Goal: Transaction & Acquisition: Register for event/course

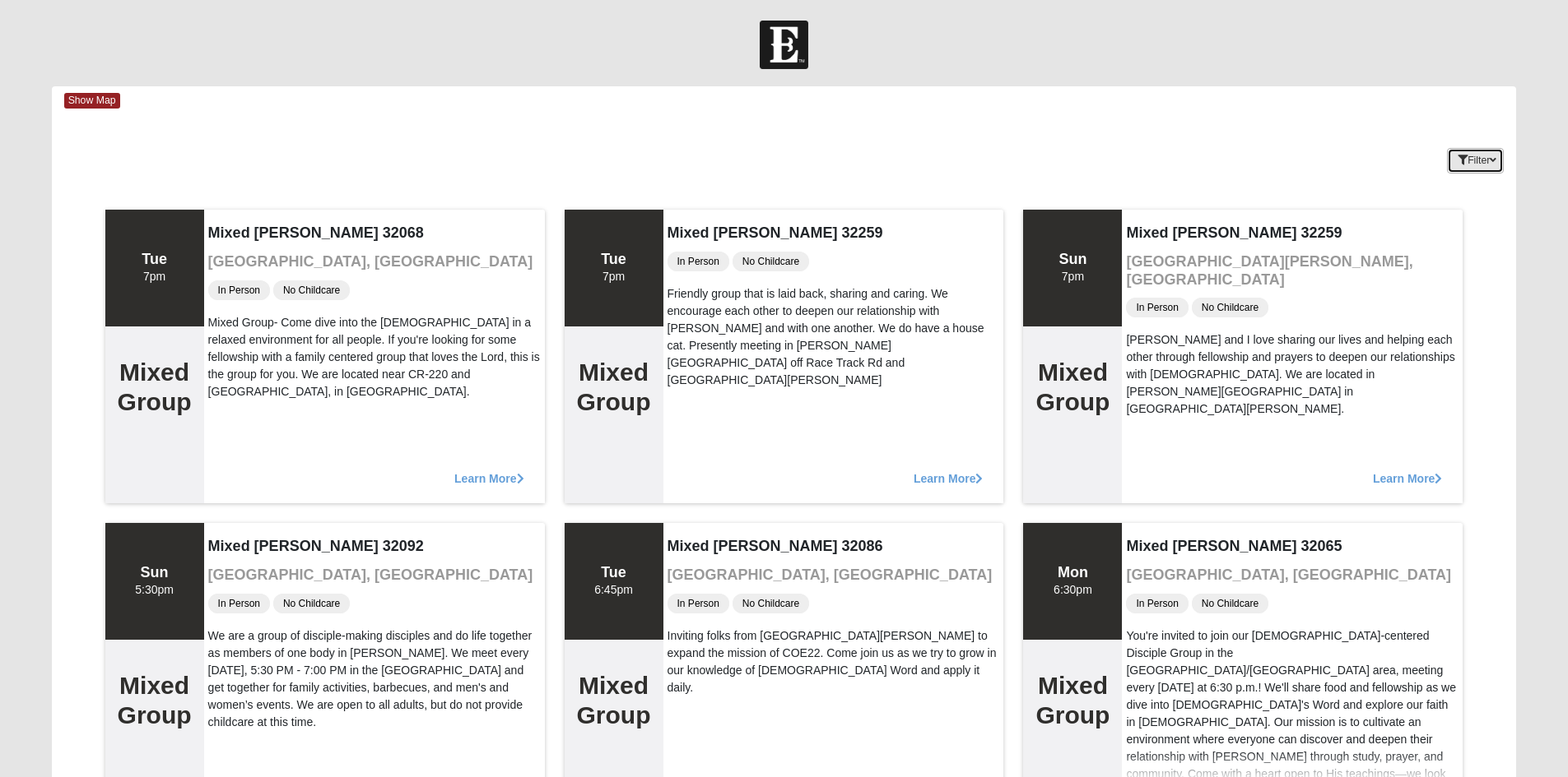
click at [1486, 171] on button "Filter" at bounding box center [1475, 160] width 57 height 26
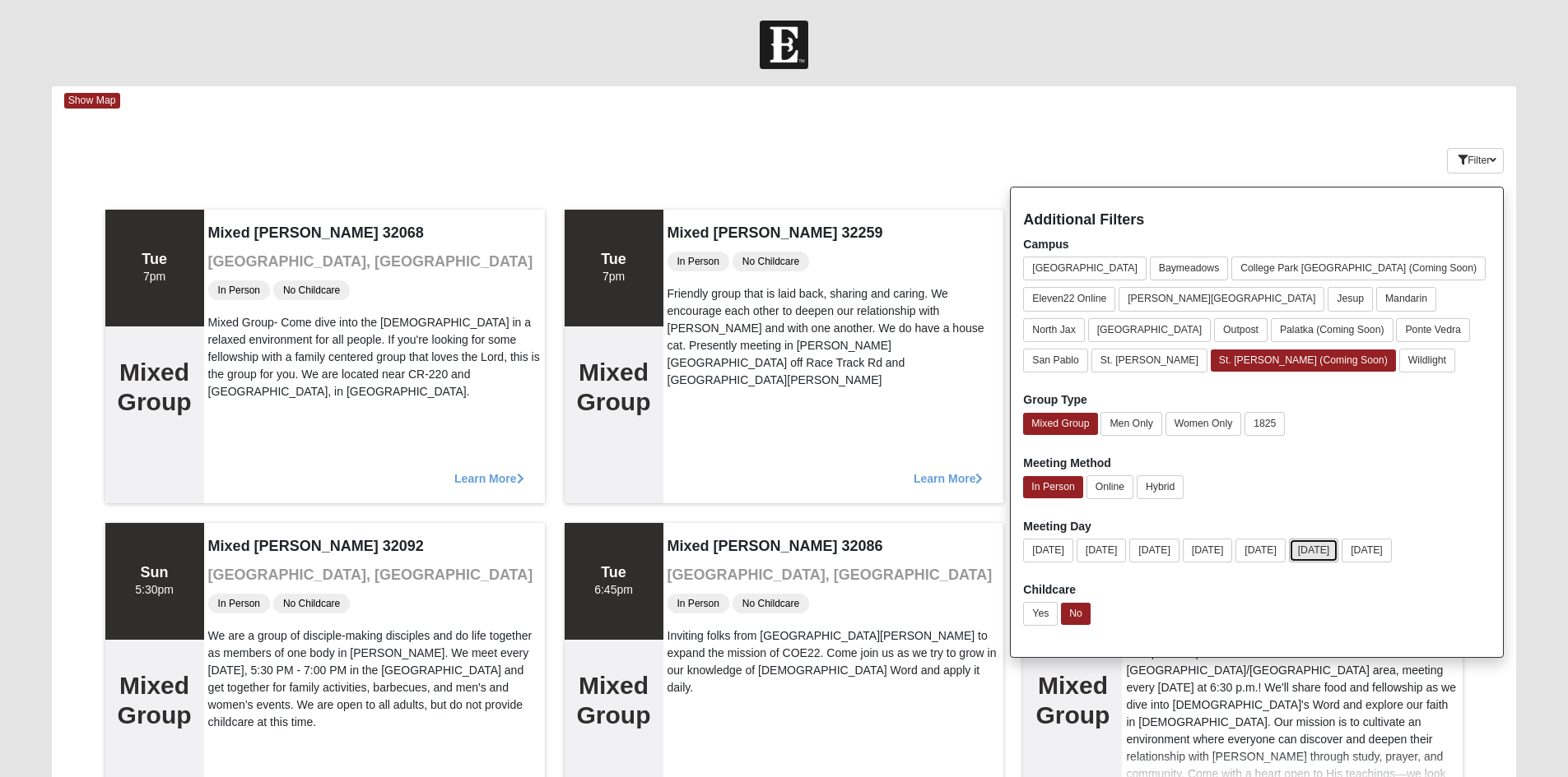
click at [1339, 550] on button "Friday" at bounding box center [1313, 550] width 50 height 24
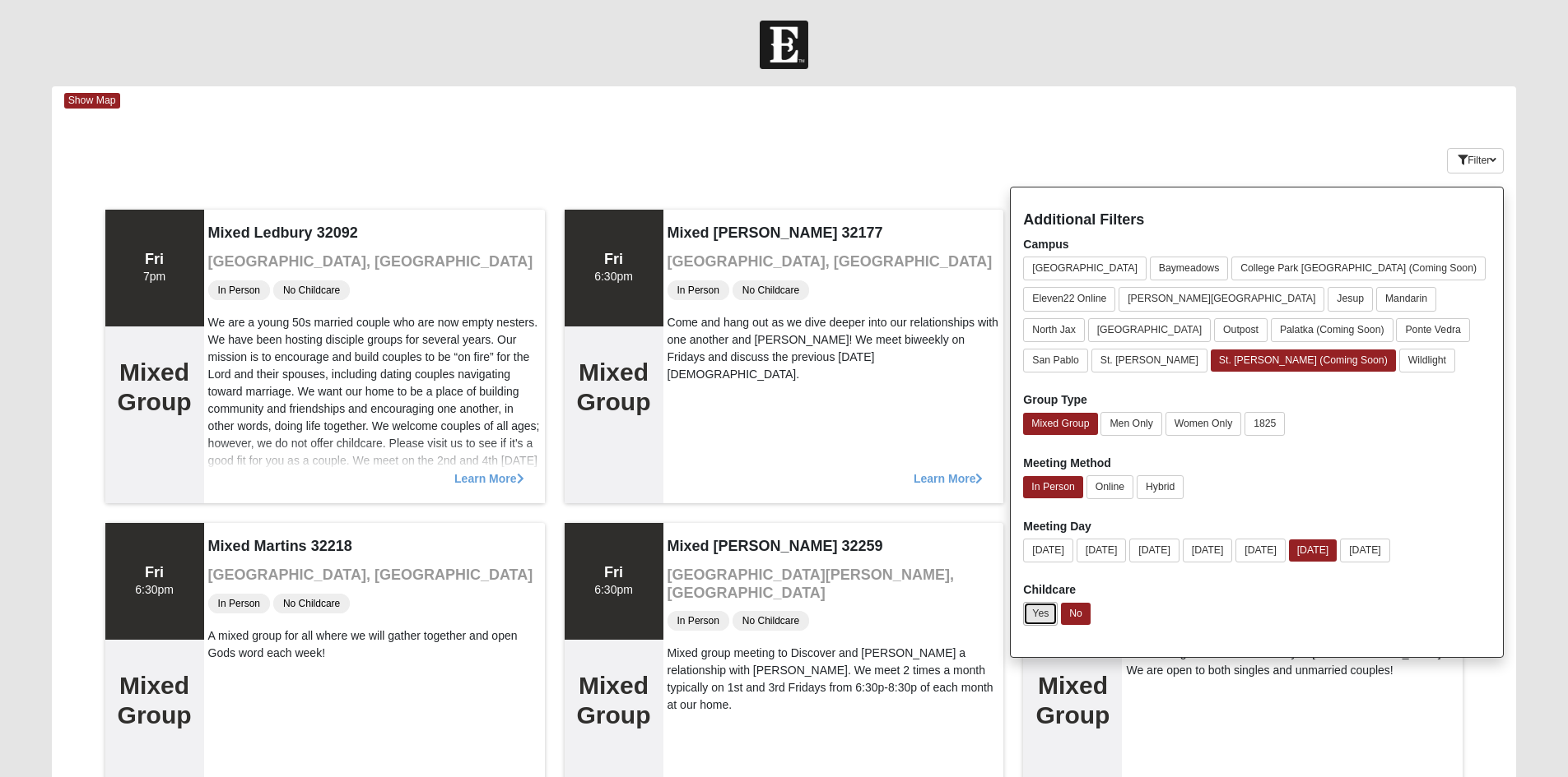
click at [1028, 613] on button "Yes" at bounding box center [1040, 614] width 35 height 24
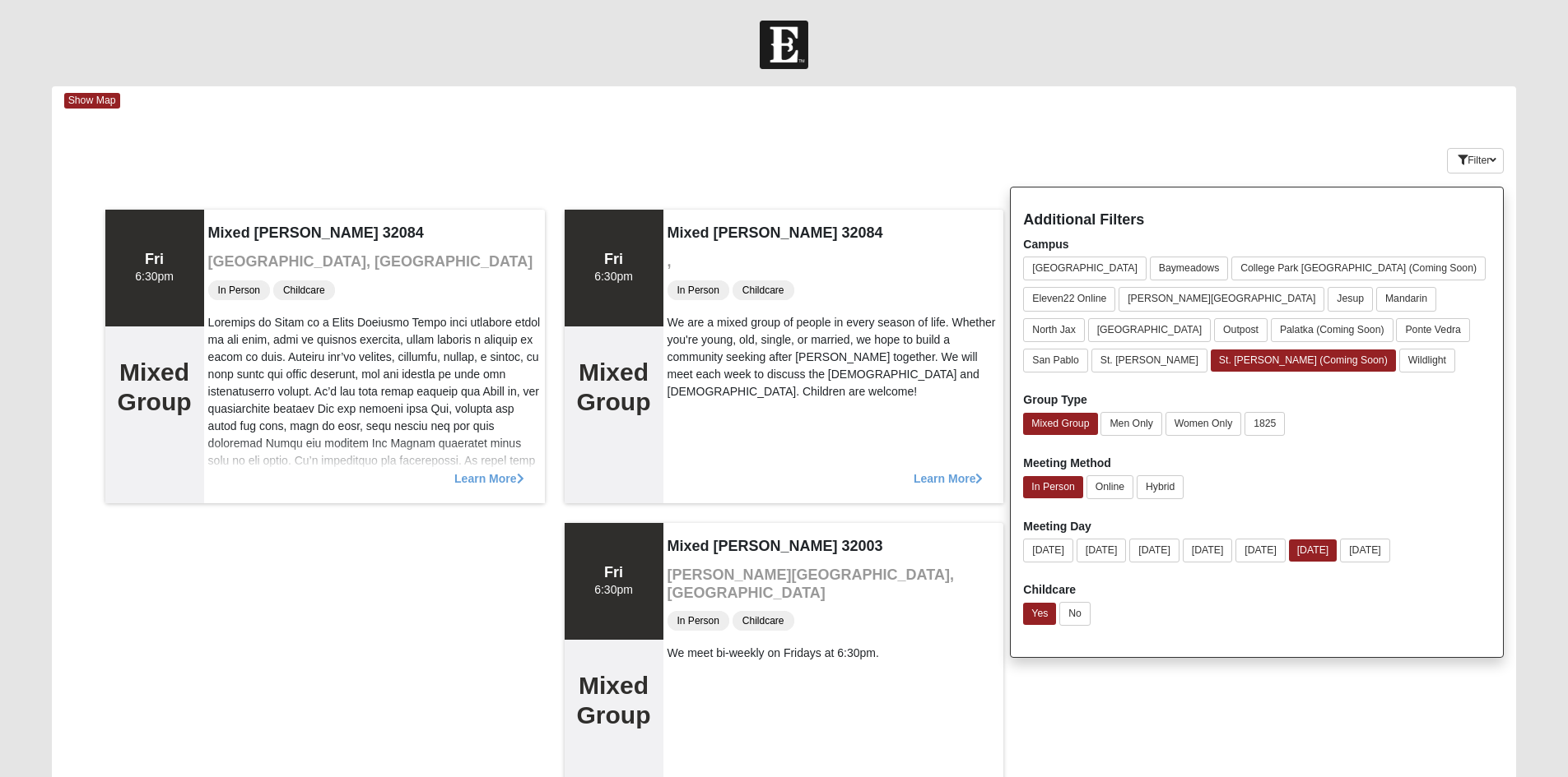
click at [1535, 553] on form "Log In Find A Group Error Show Map Loading Groups 4" at bounding box center [784, 453] width 1568 height 866
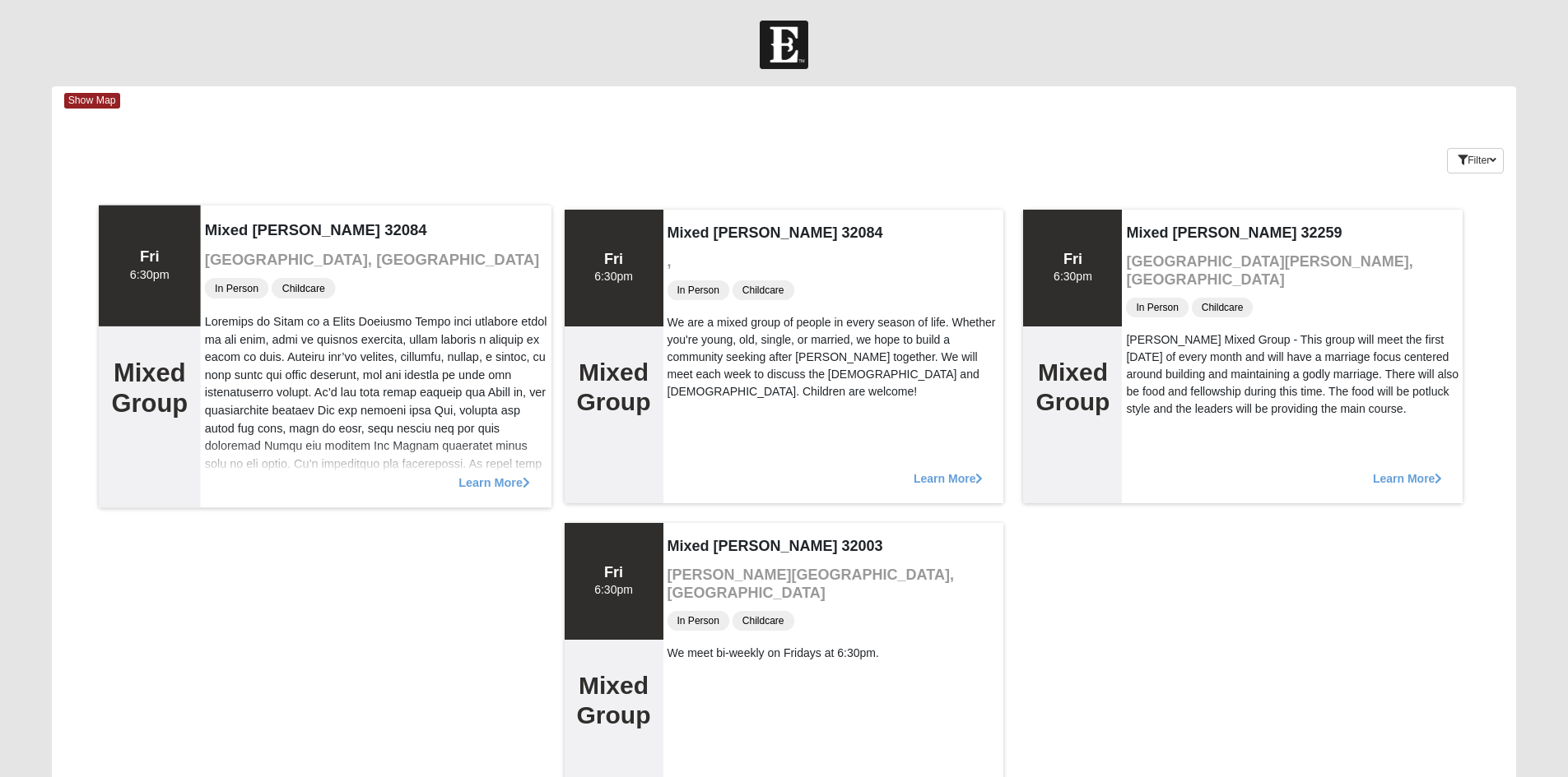
click at [500, 473] on span "Learn More" at bounding box center [494, 473] width 71 height 0
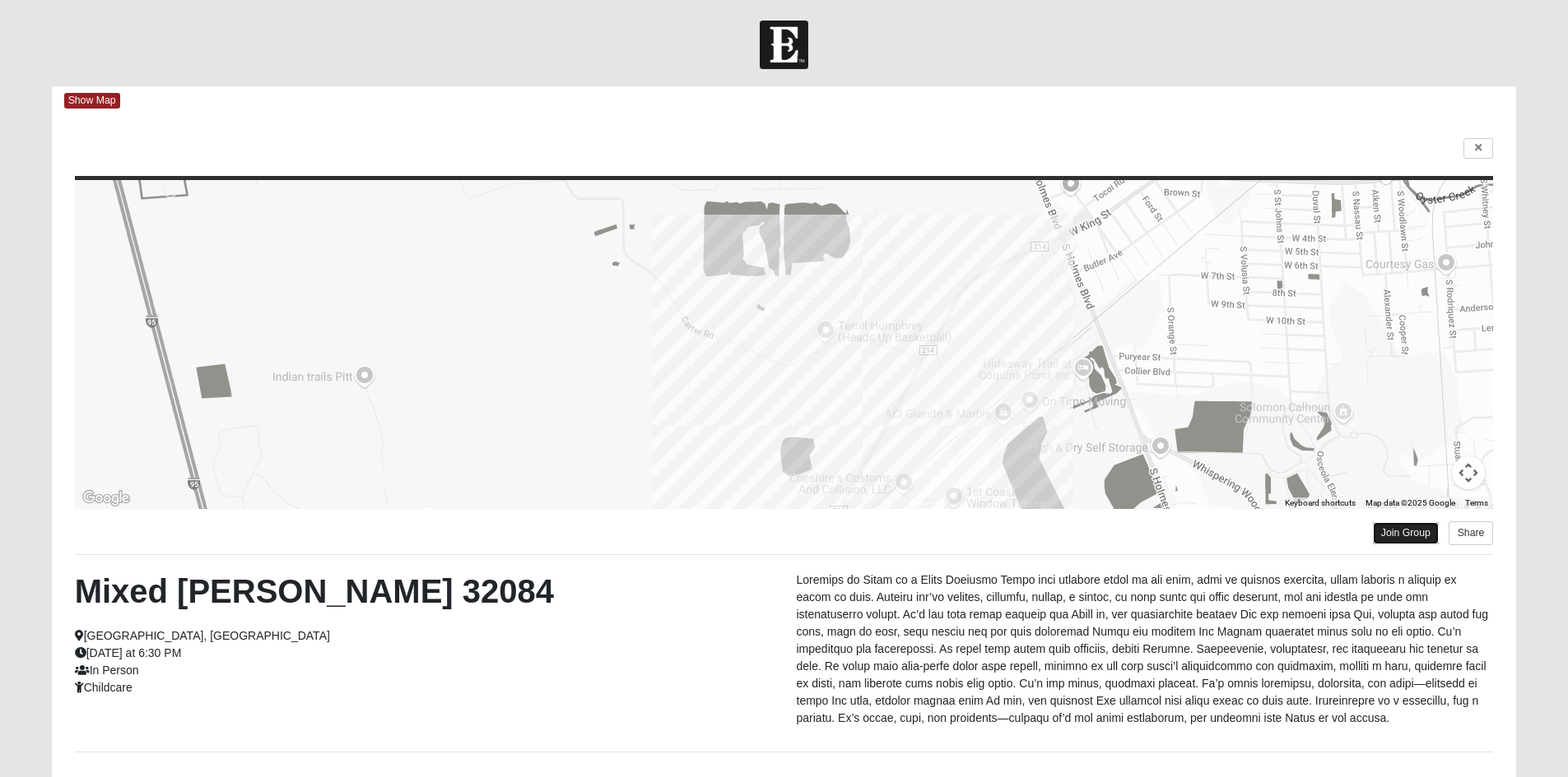
click at [1394, 532] on link "Join Group" at bounding box center [1406, 533] width 66 height 22
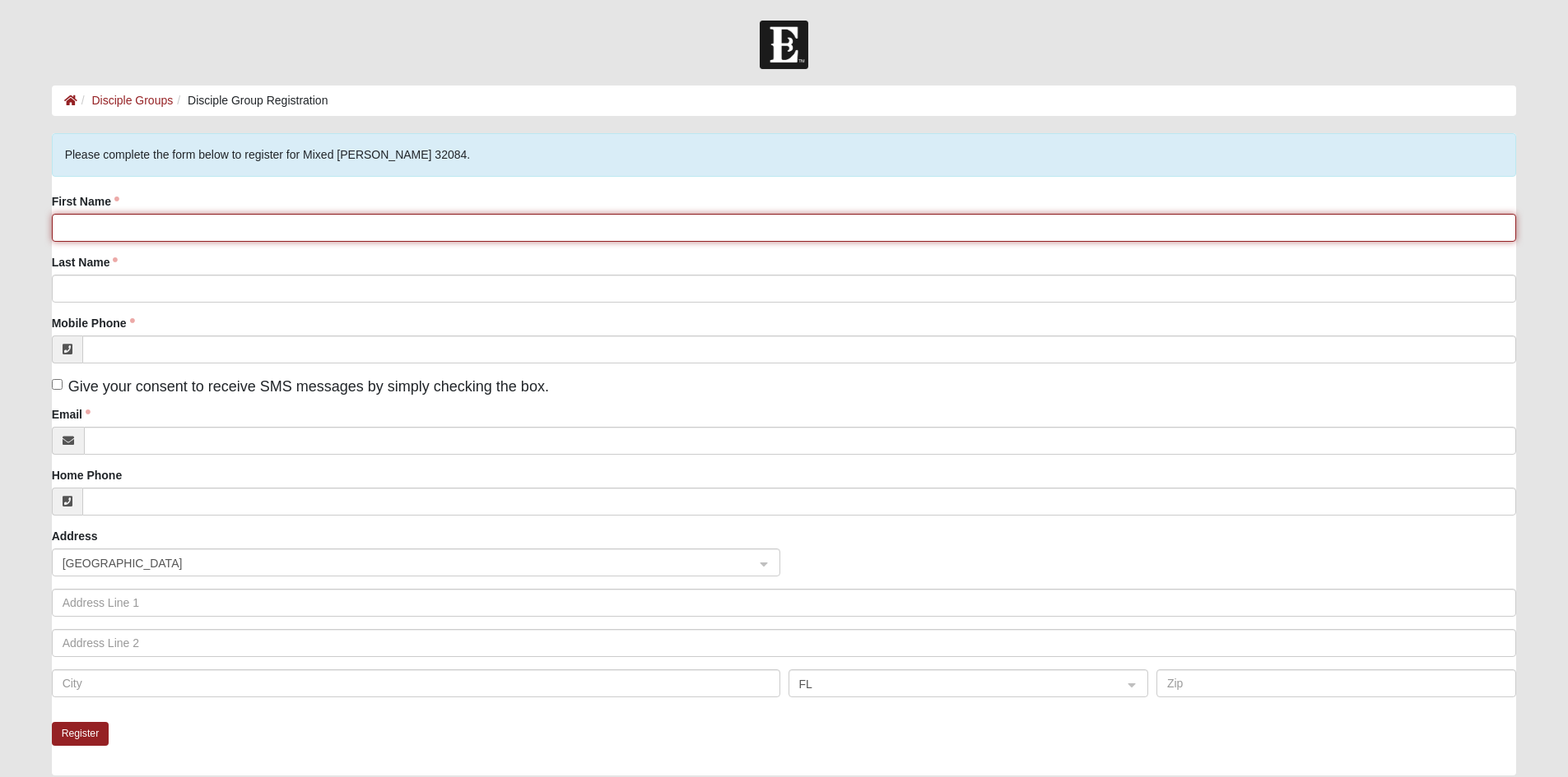
click at [394, 218] on input "First Name" at bounding box center [784, 227] width 1465 height 28
type input "[PERSON_NAME]"
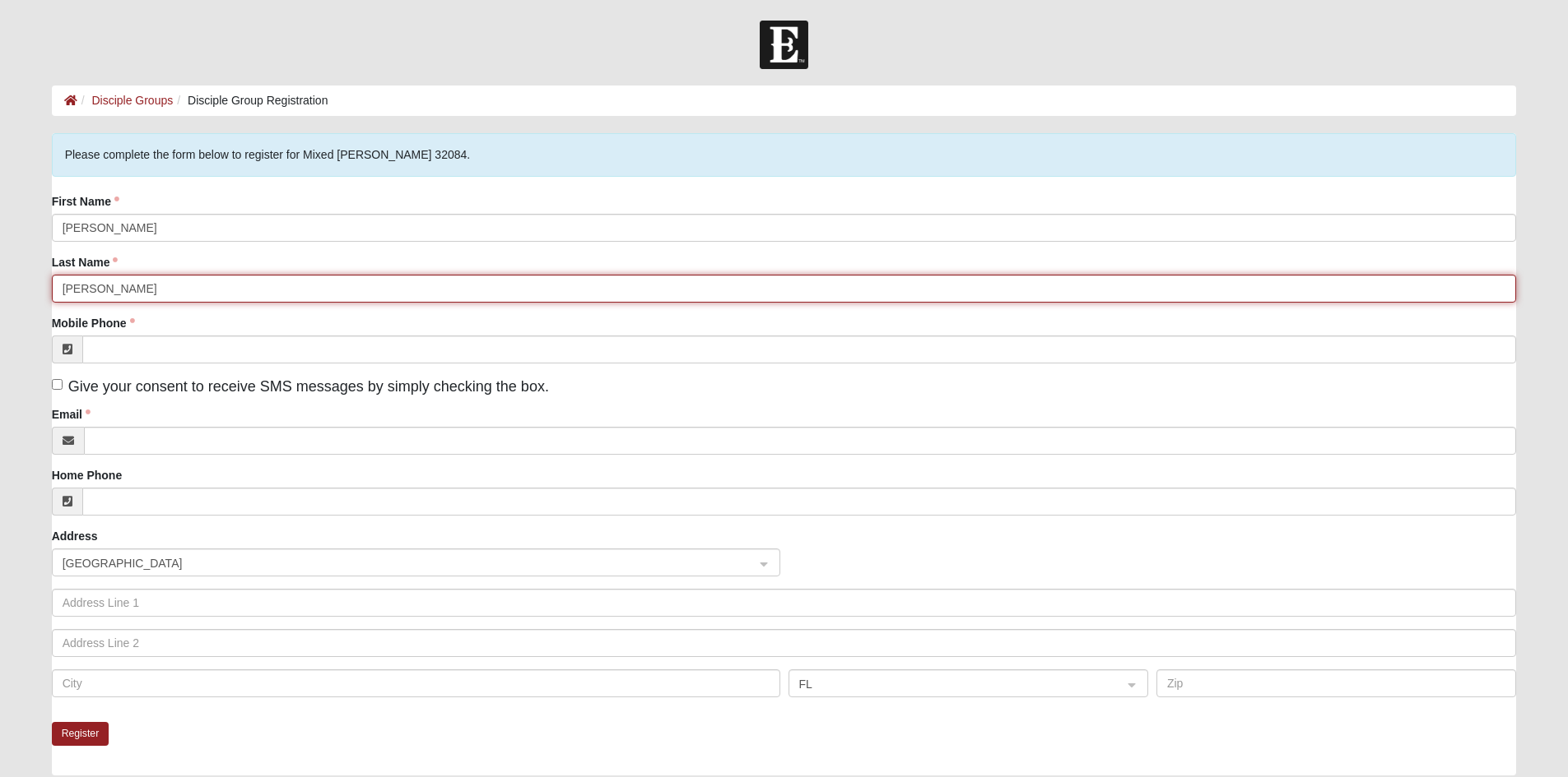
type input "[PERSON_NAME]"
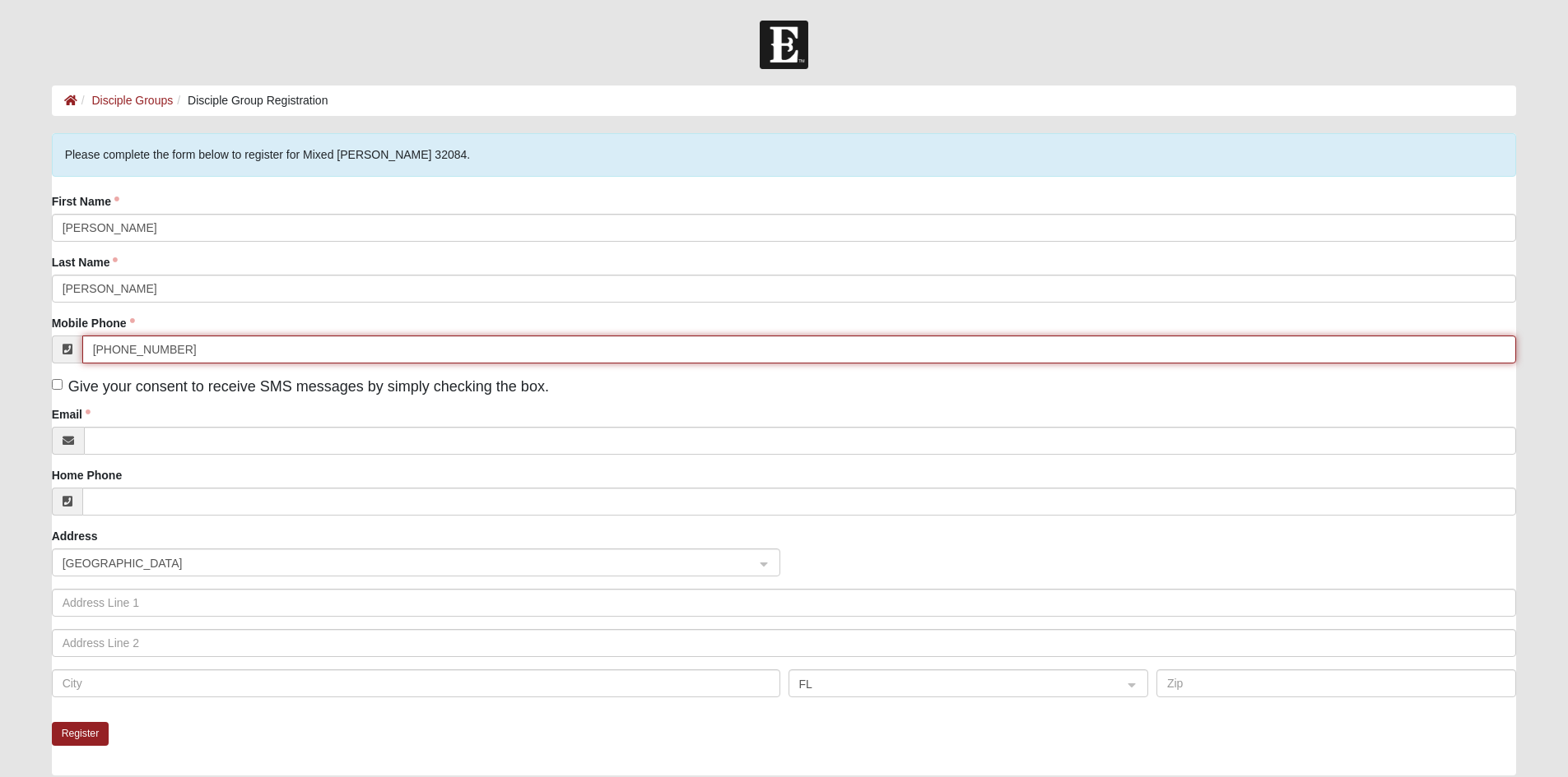
type input "[PHONE_NUMBER]"
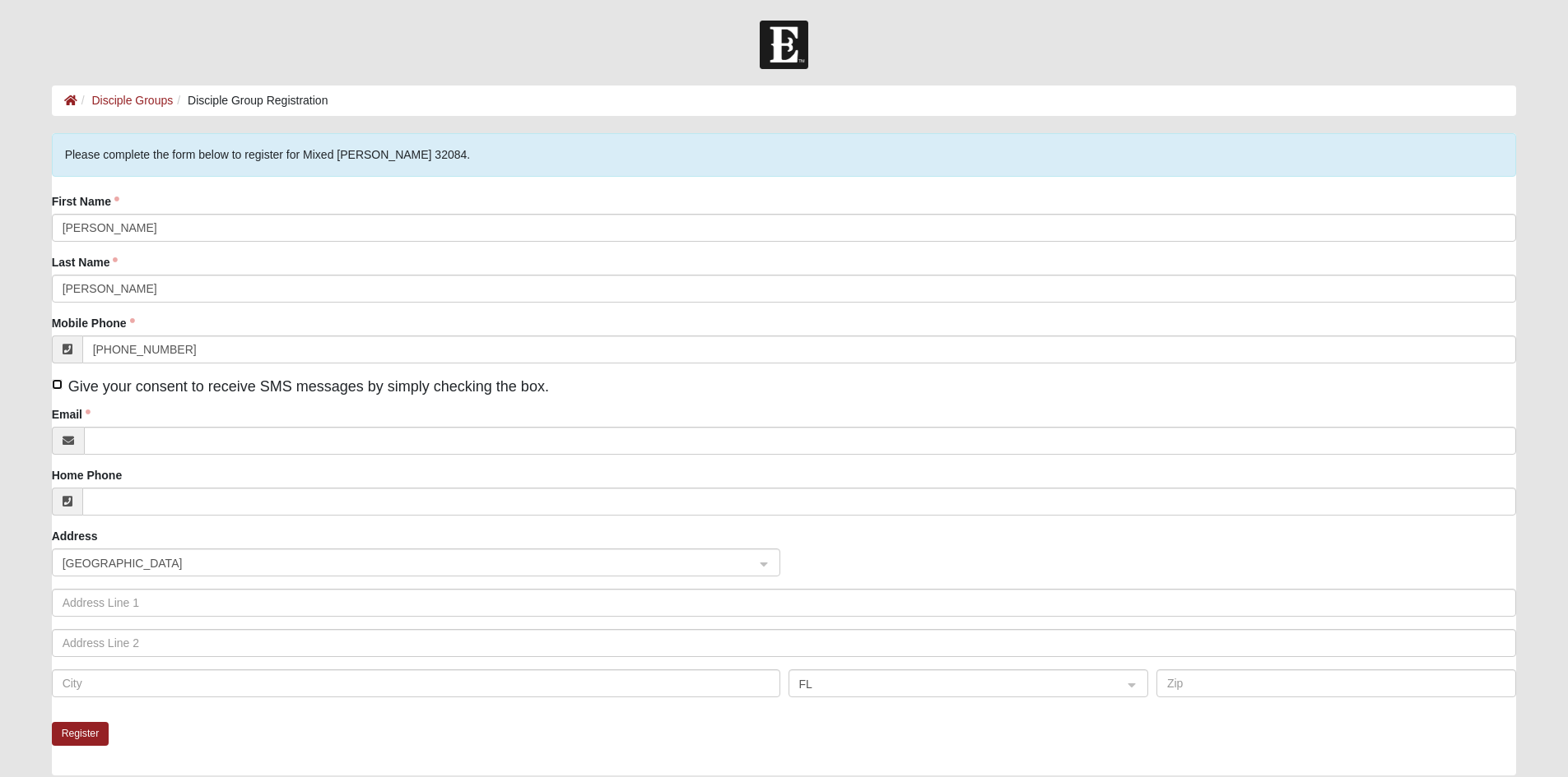
click at [59, 385] on input "Give your consent to receive SMS messages by simply checking the box." at bounding box center [57, 384] width 11 height 11
checkbox input "true"
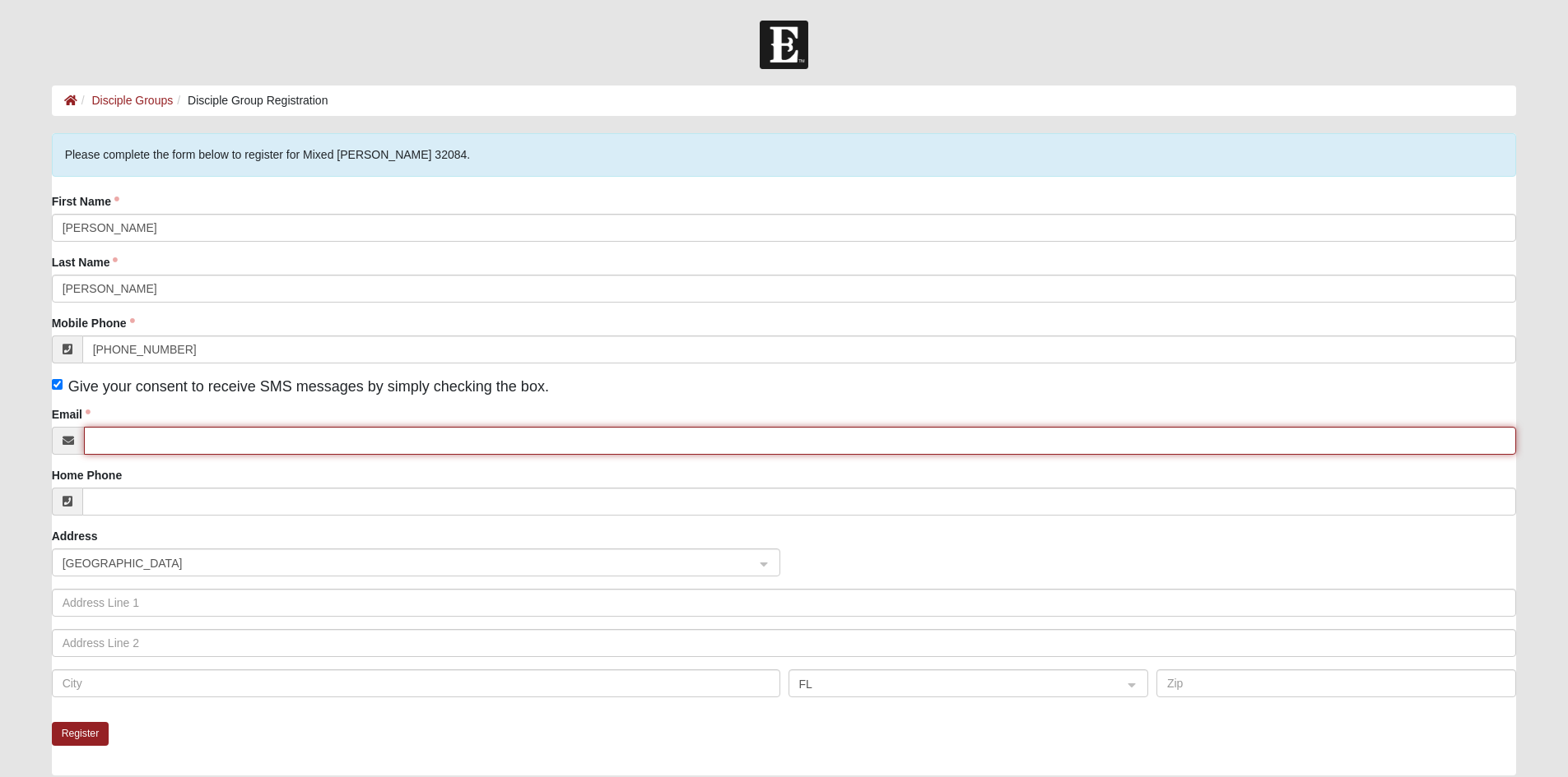
click at [190, 438] on input "Email" at bounding box center [800, 441] width 1433 height 28
type input "[EMAIL_ADDRESS][DOMAIN_NAME]"
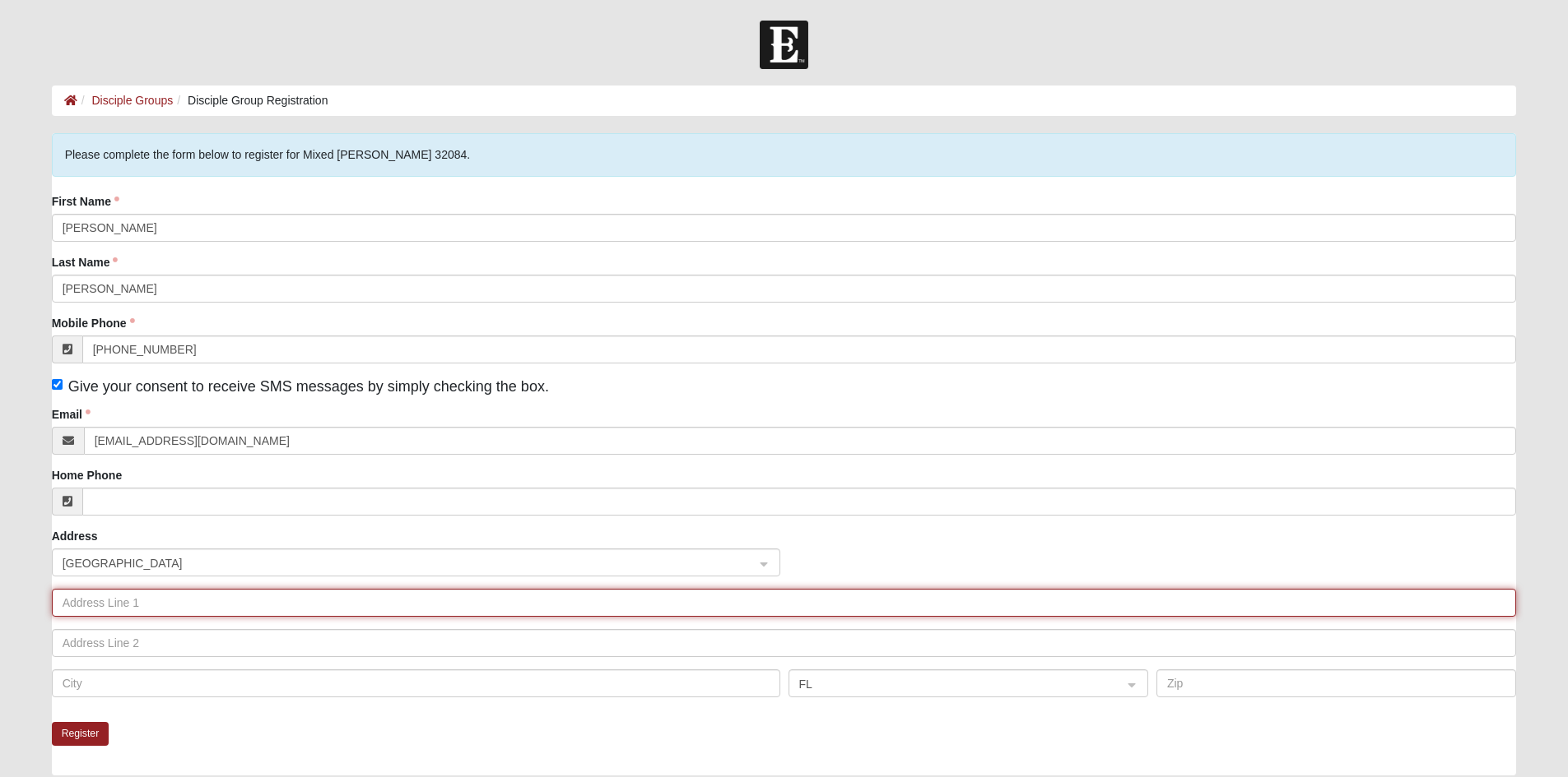
type input "[STREET_ADDRESS]"
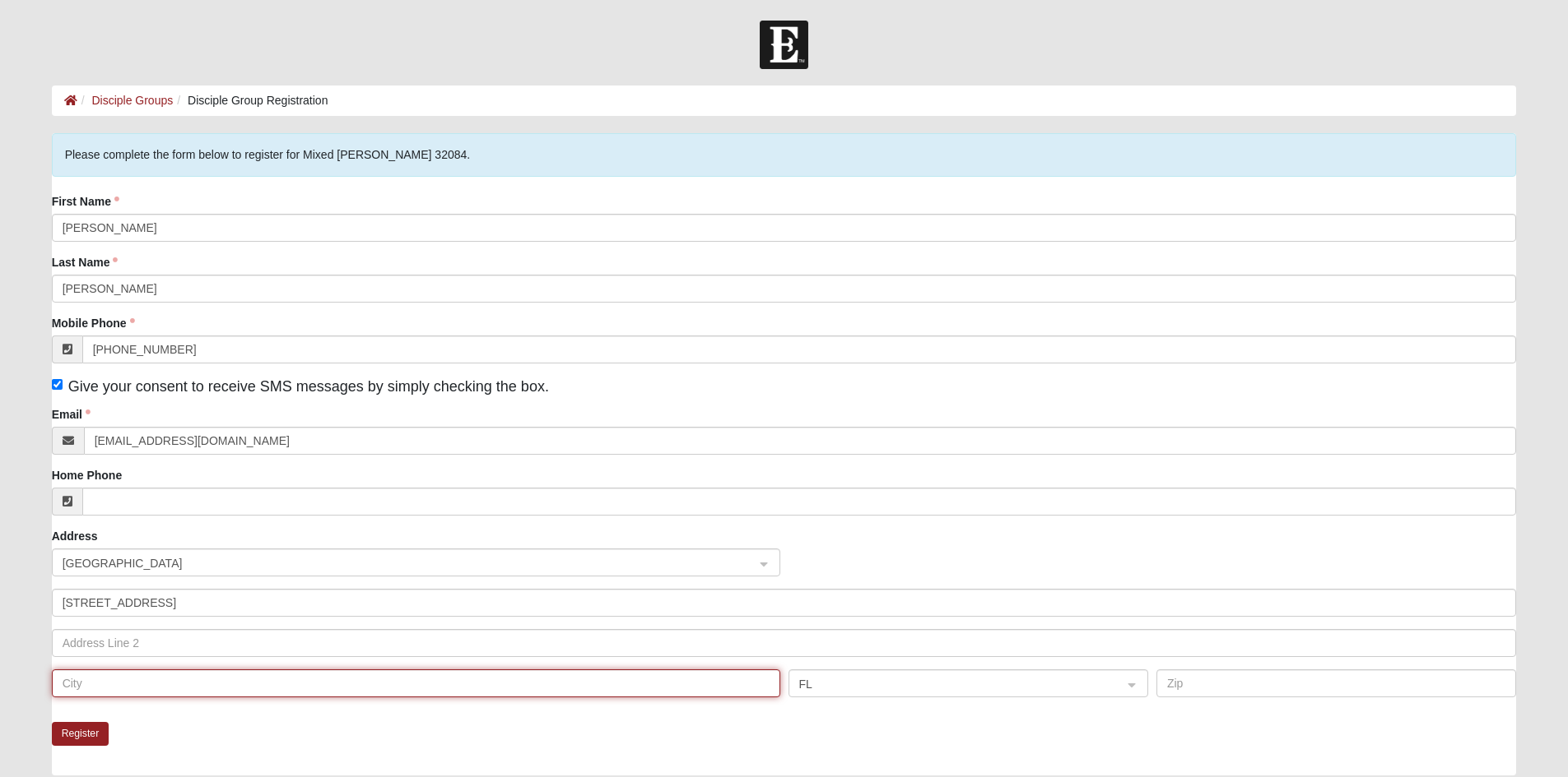
type input "Saint Augustine"
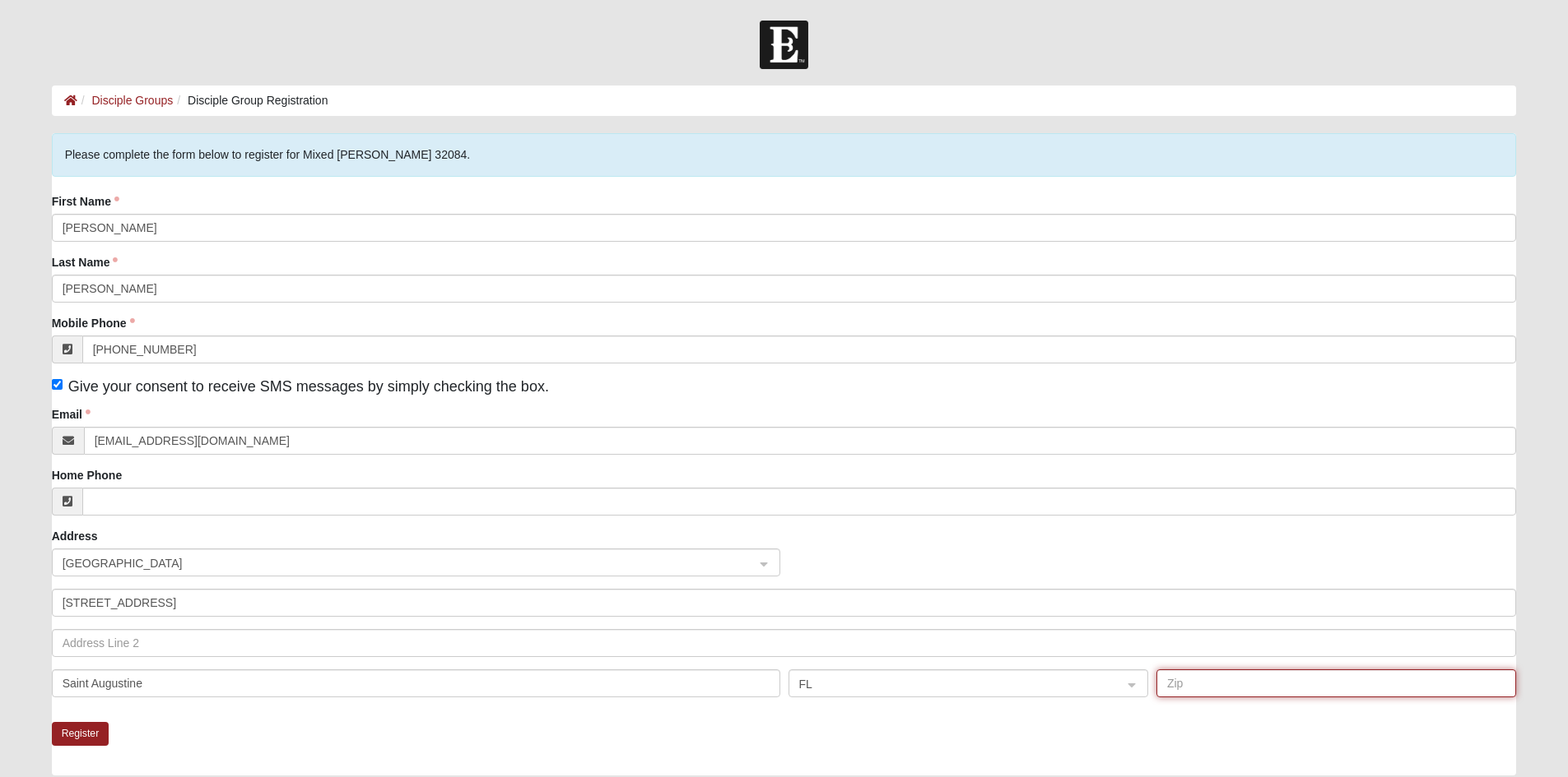
type input "32084"
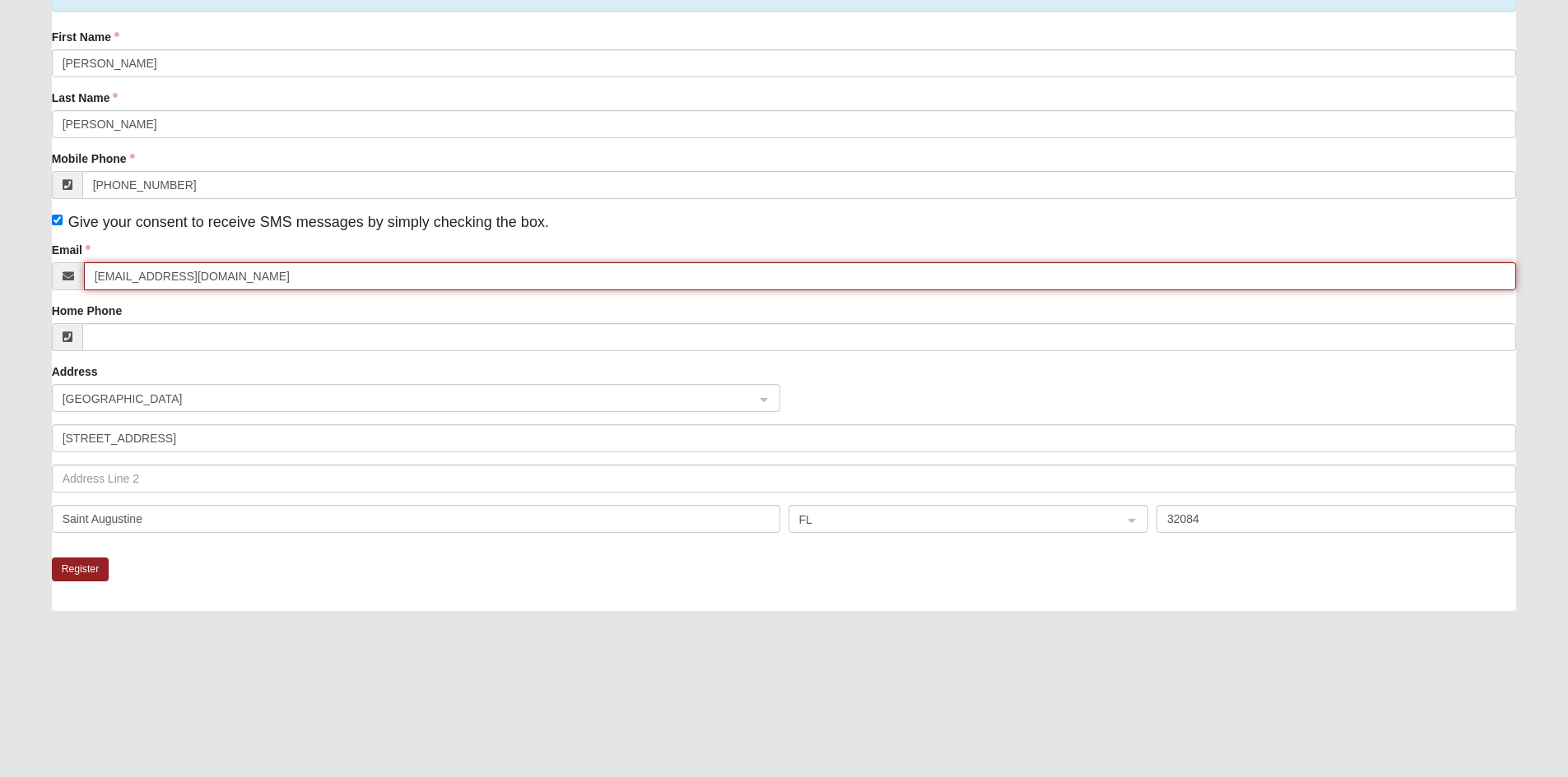
scroll to position [223, 0]
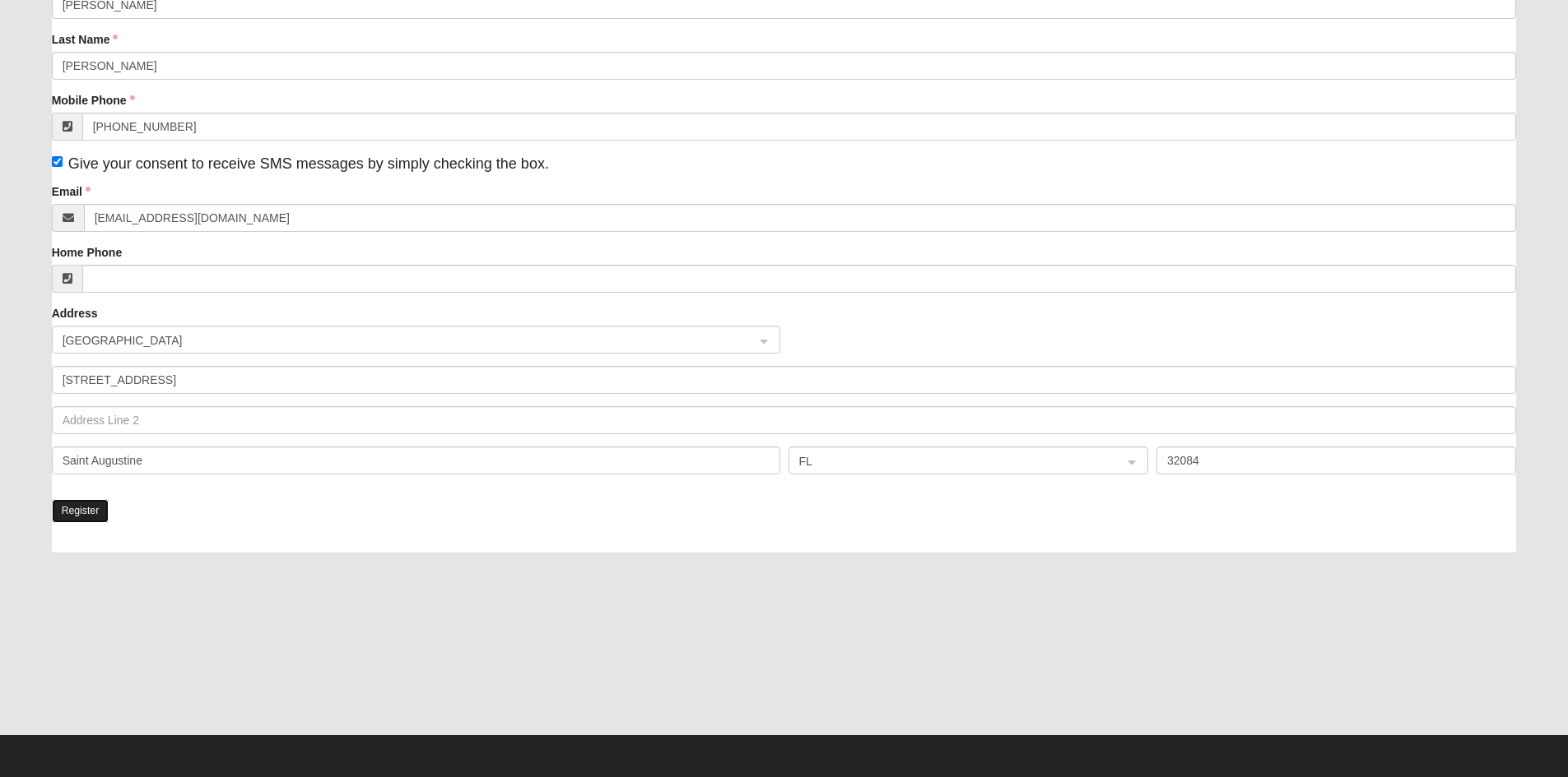
click at [88, 521] on button "Register" at bounding box center [80, 511] width 58 height 24
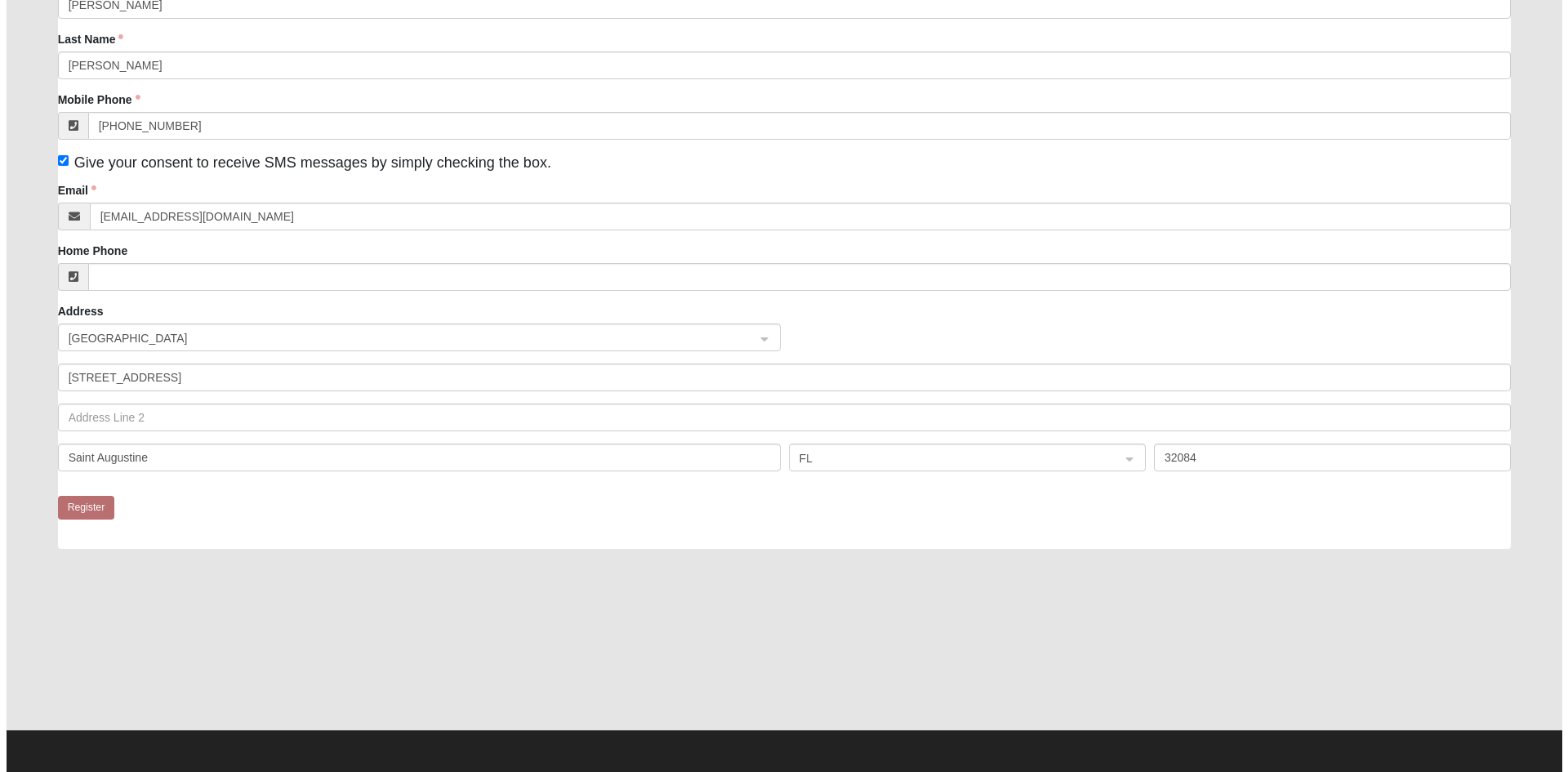
scroll to position [0, 0]
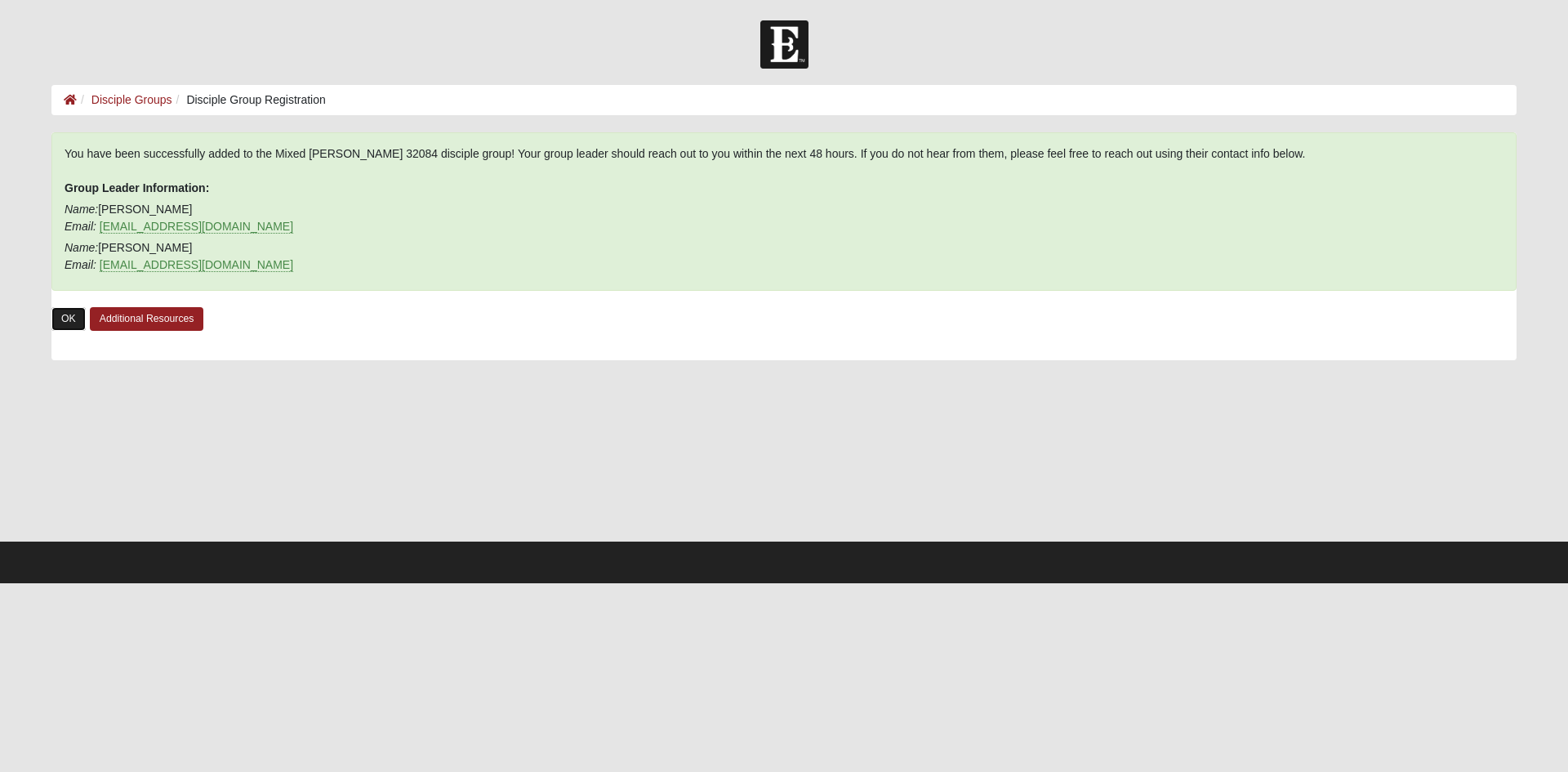
click at [70, 322] on link "OK" at bounding box center [68, 319] width 34 height 24
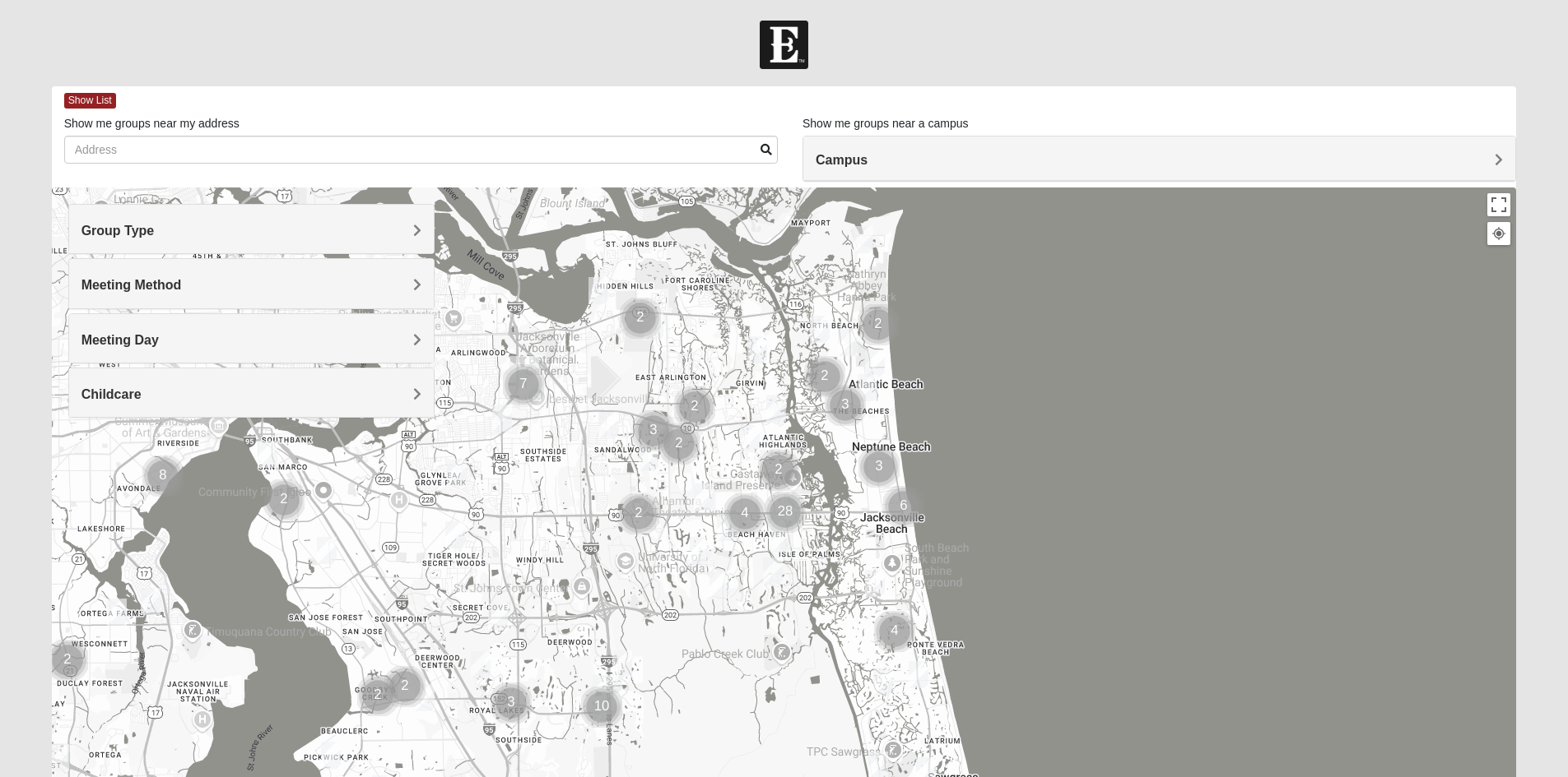
click at [1485, 164] on h4 "Campus" at bounding box center [1159, 160] width 687 height 16
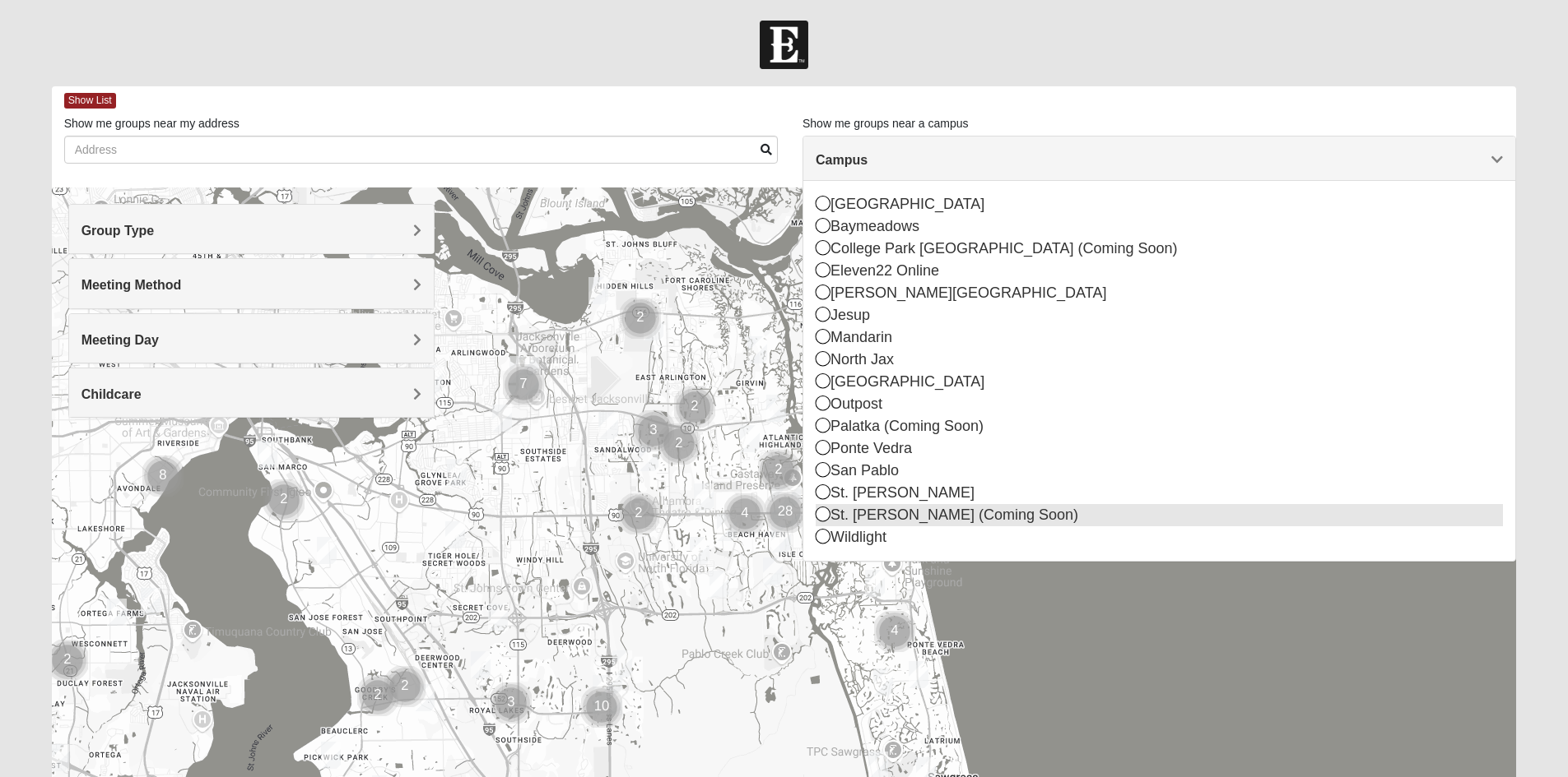
click at [955, 515] on div "St. Augustine (Coming Soon)" at bounding box center [1159, 515] width 687 height 22
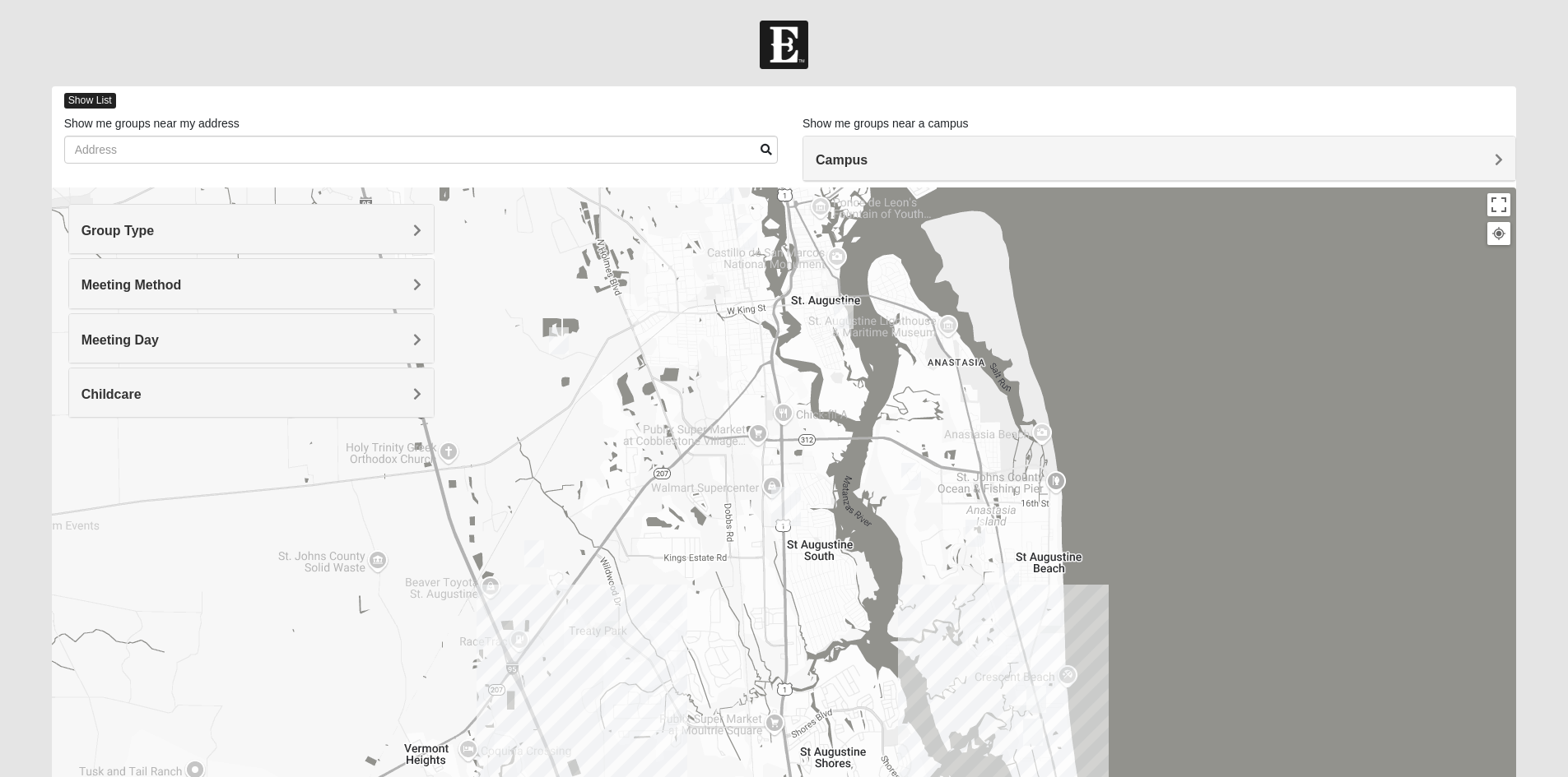
click at [95, 102] on span "Show List" at bounding box center [90, 101] width 52 height 16
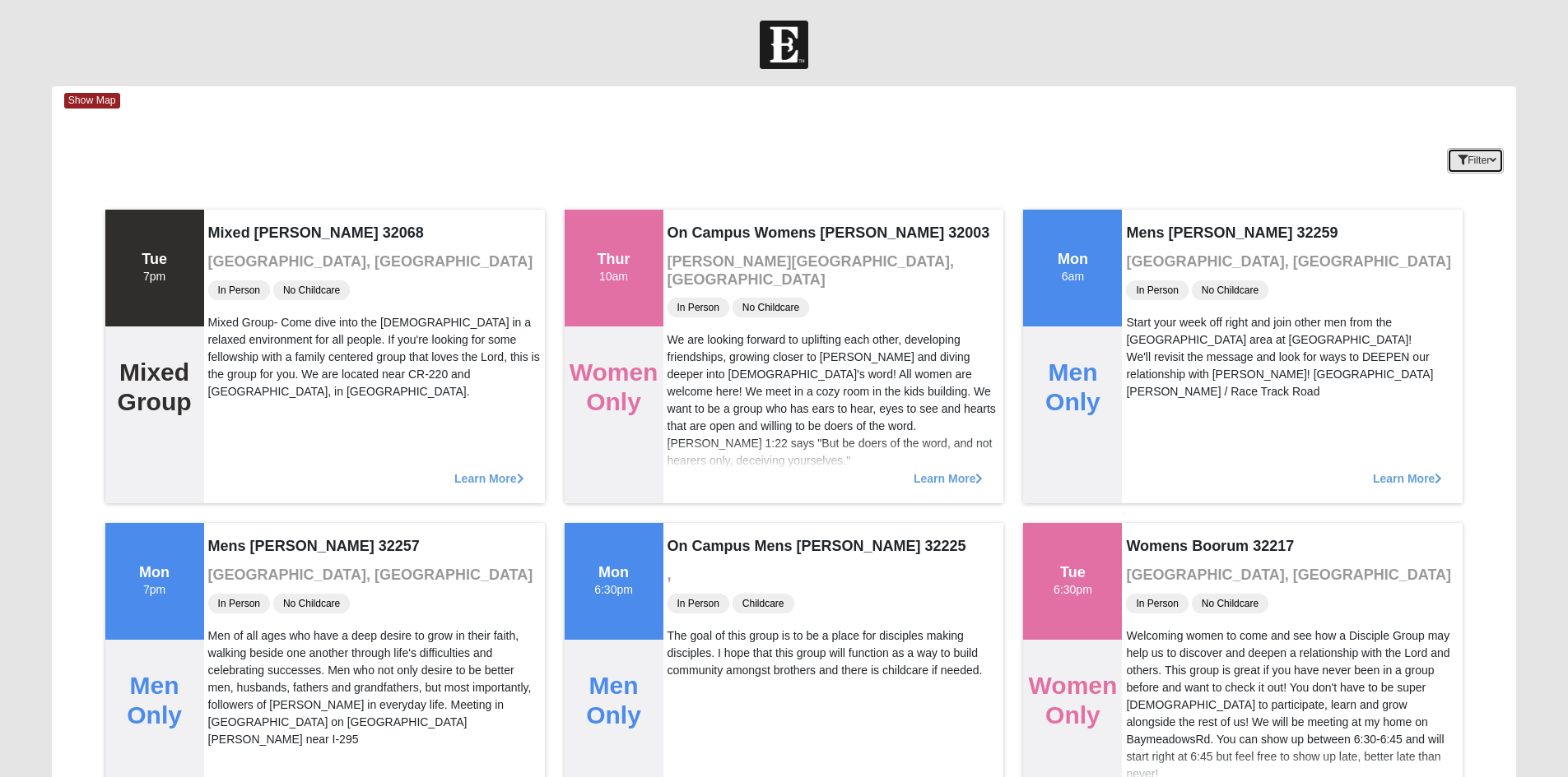
click at [1460, 156] on icon "button" at bounding box center [1462, 160] width 10 height 10
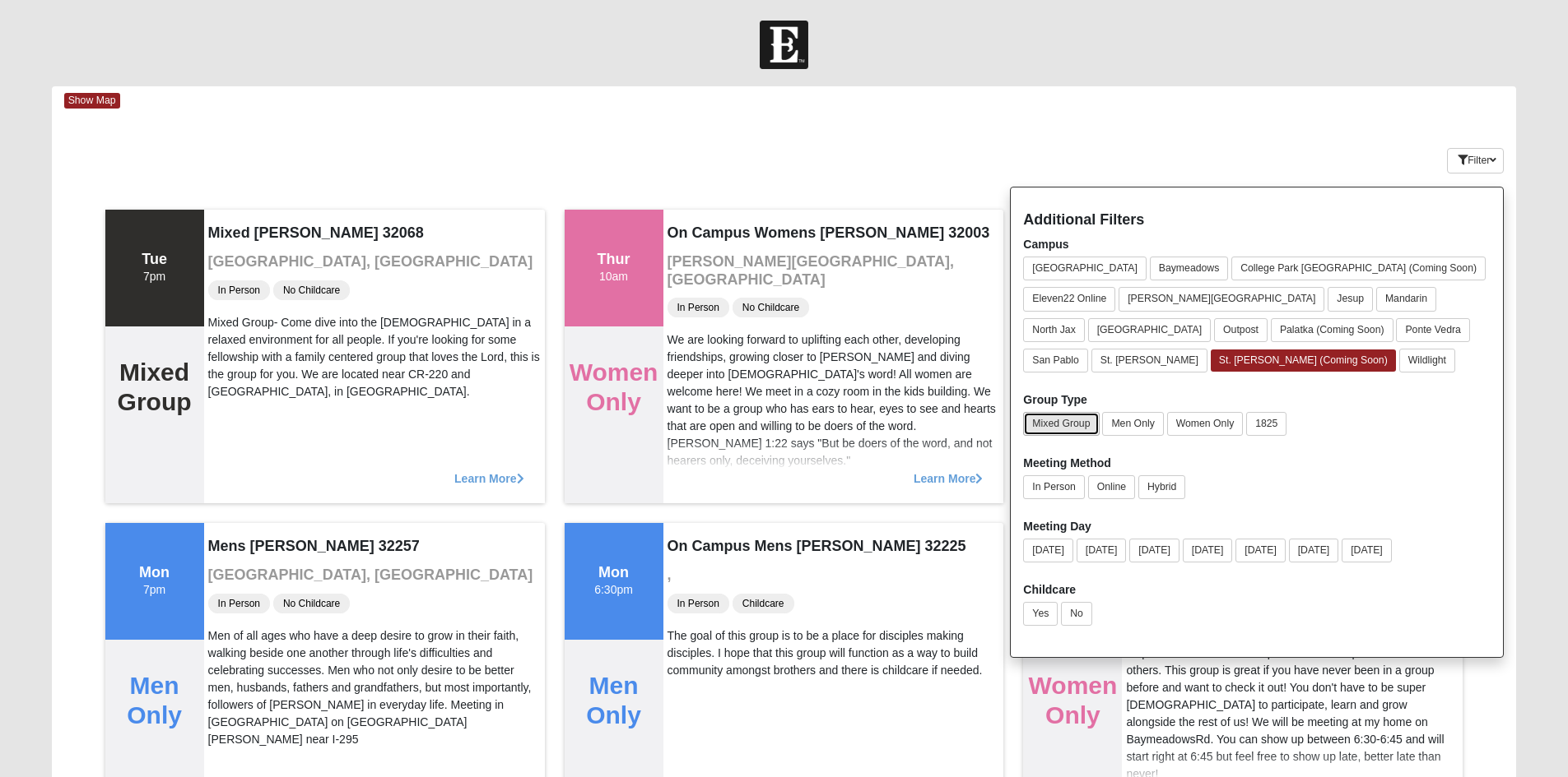
click at [1078, 429] on button "Mixed Group" at bounding box center [1060, 424] width 76 height 24
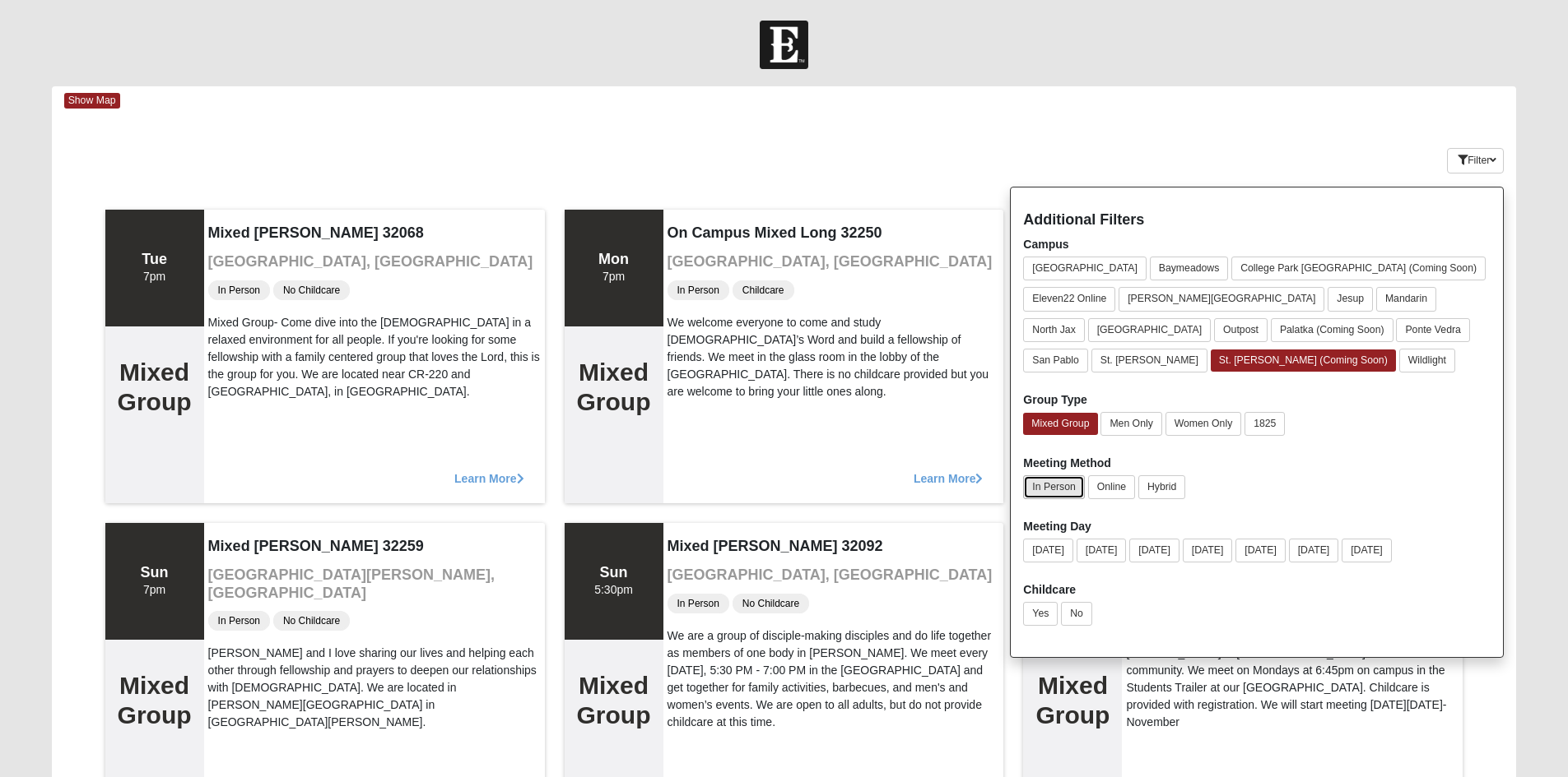
click at [1065, 477] on button "In Person" at bounding box center [1053, 487] width 61 height 24
click at [1339, 560] on button "Friday" at bounding box center [1313, 550] width 50 height 24
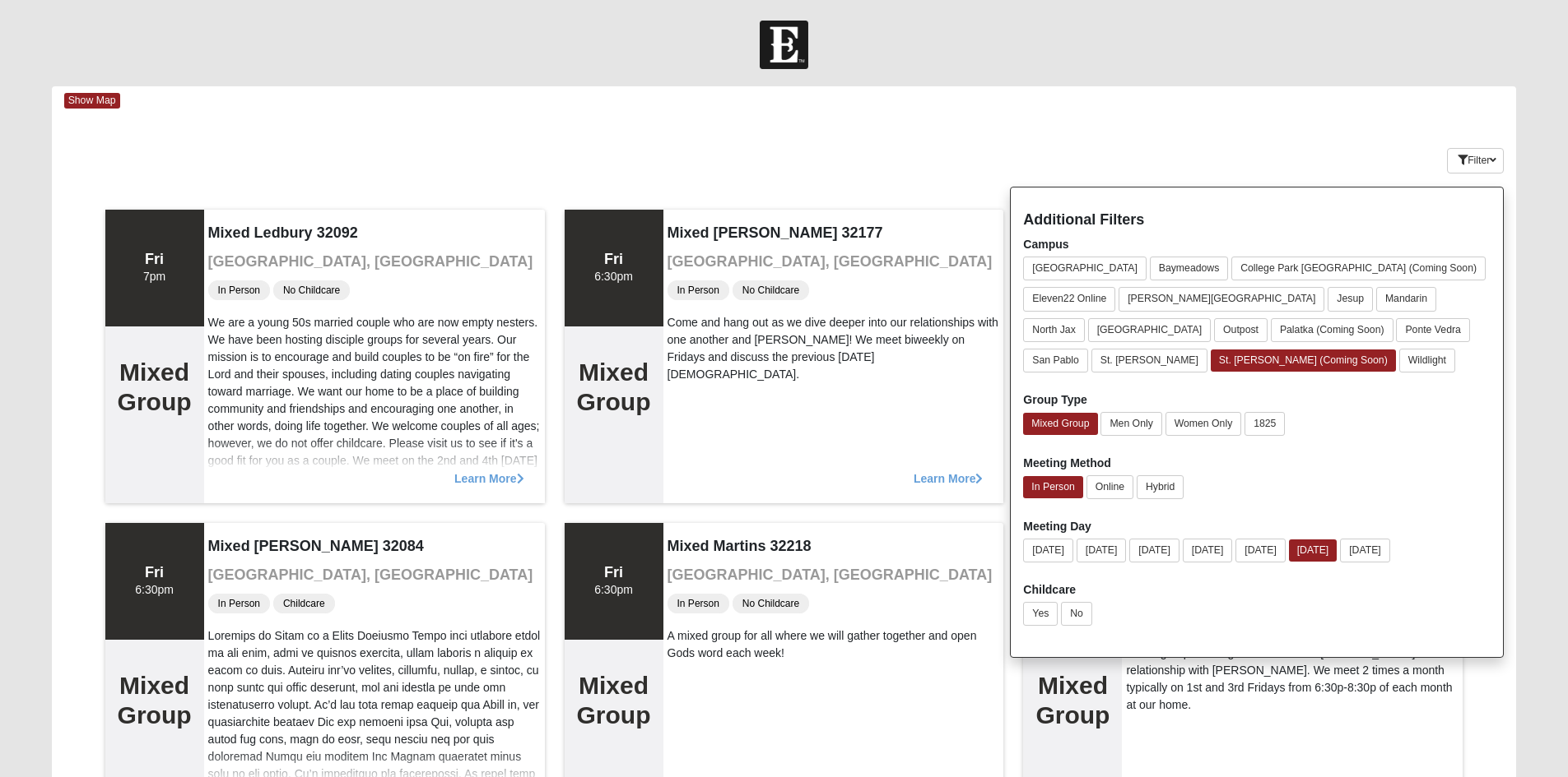
click at [1324, 143] on div "Filter Additional Filters Campus Arlington Baymeadows College Park Orlando (Com…" at bounding box center [1394, 157] width 244 height 60
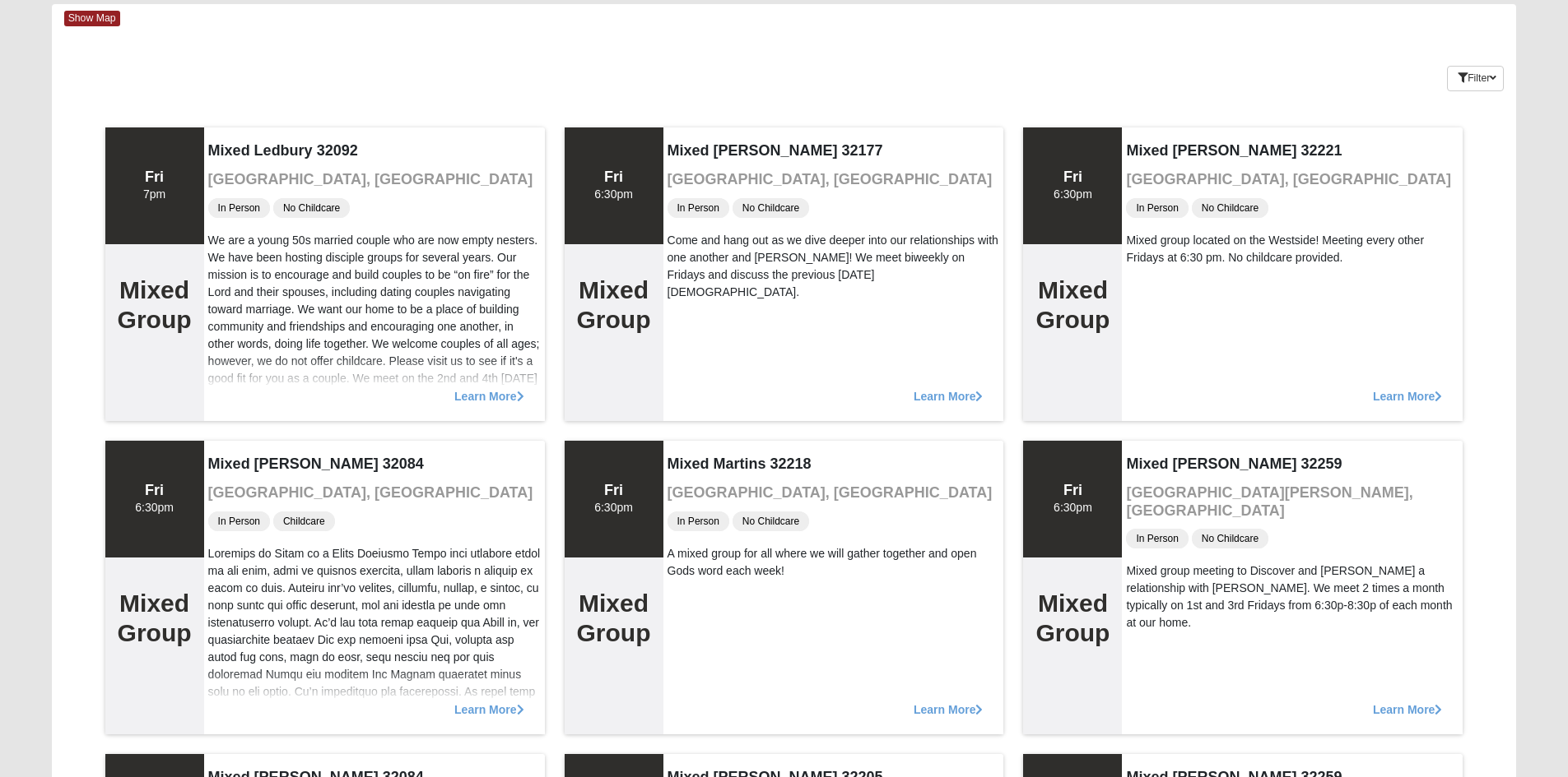
scroll to position [247, 0]
